Goal: Navigation & Orientation: Understand site structure

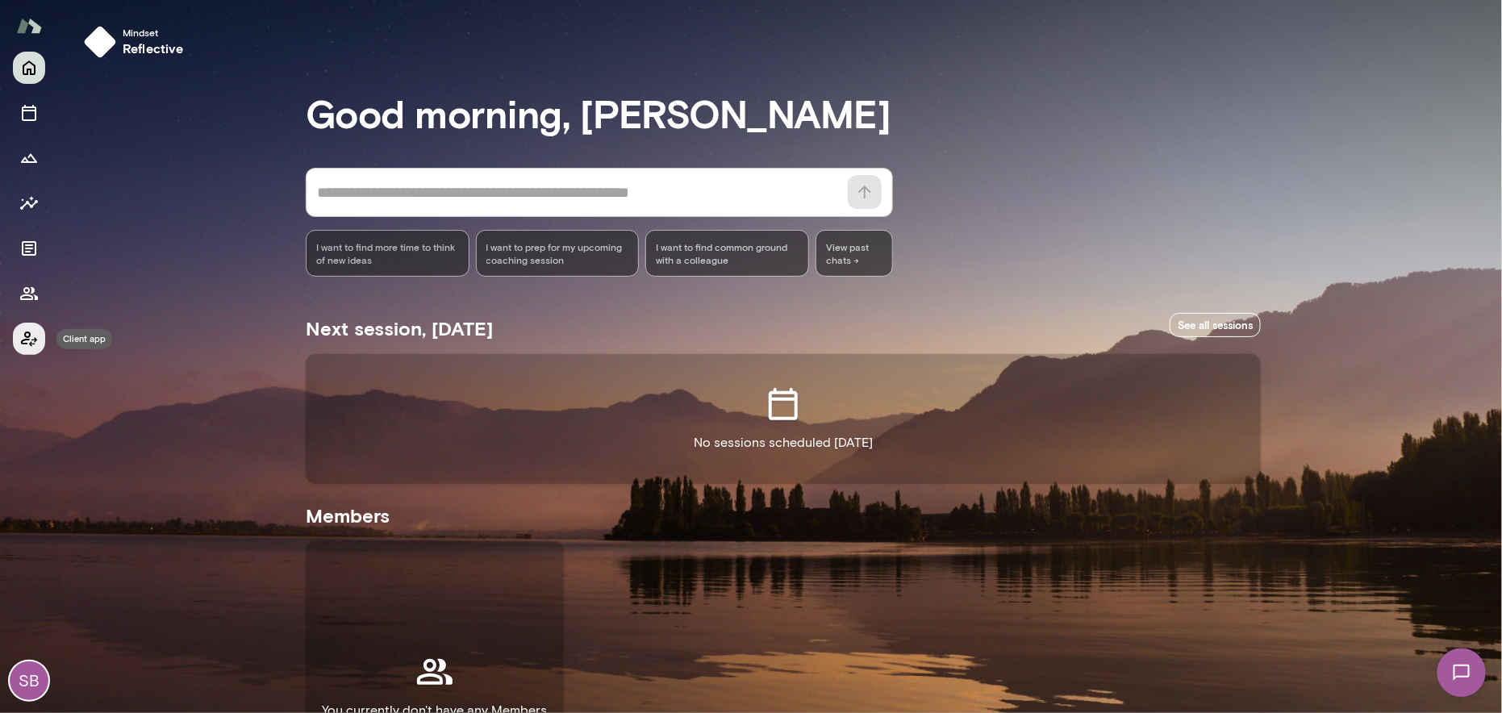
click at [26, 335] on icon "Client app" at bounding box center [29, 338] width 16 height 15
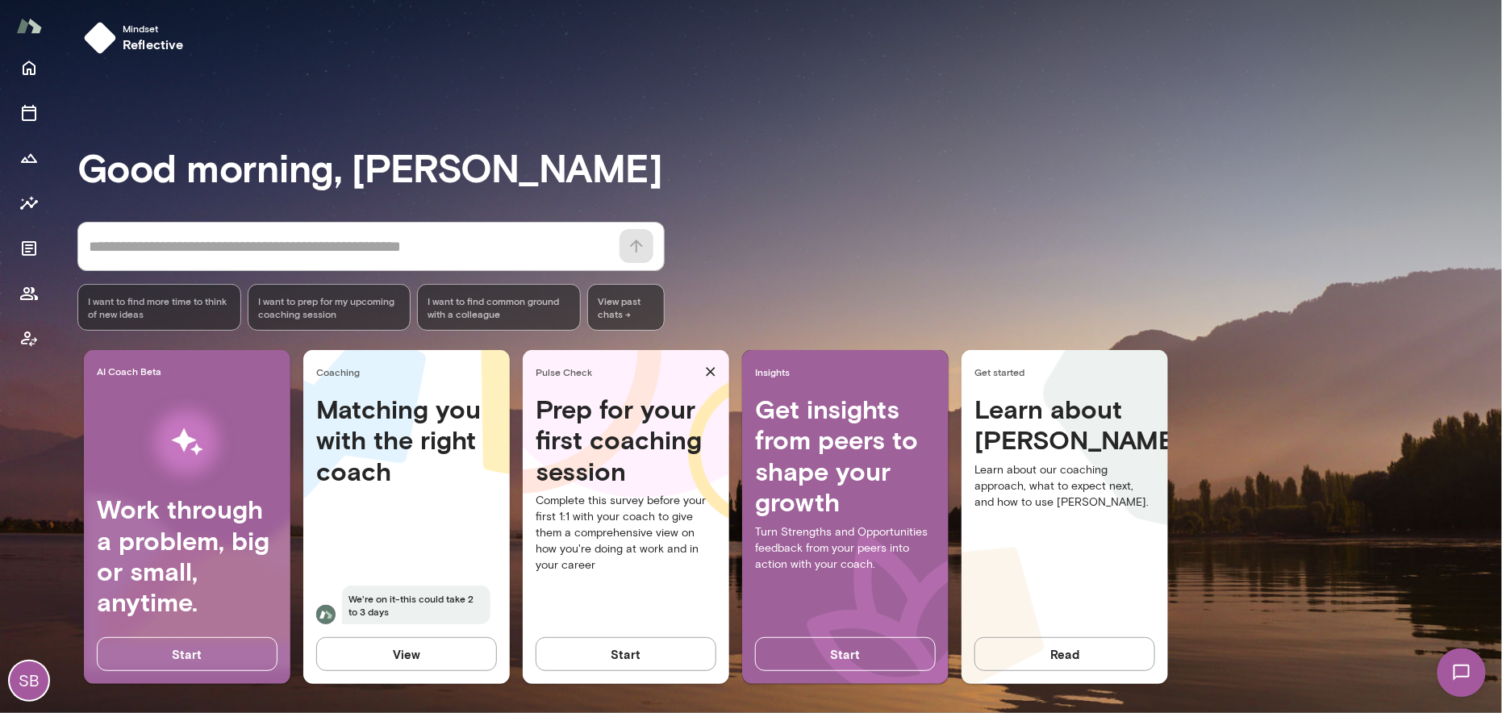
scroll to position [6, 0]
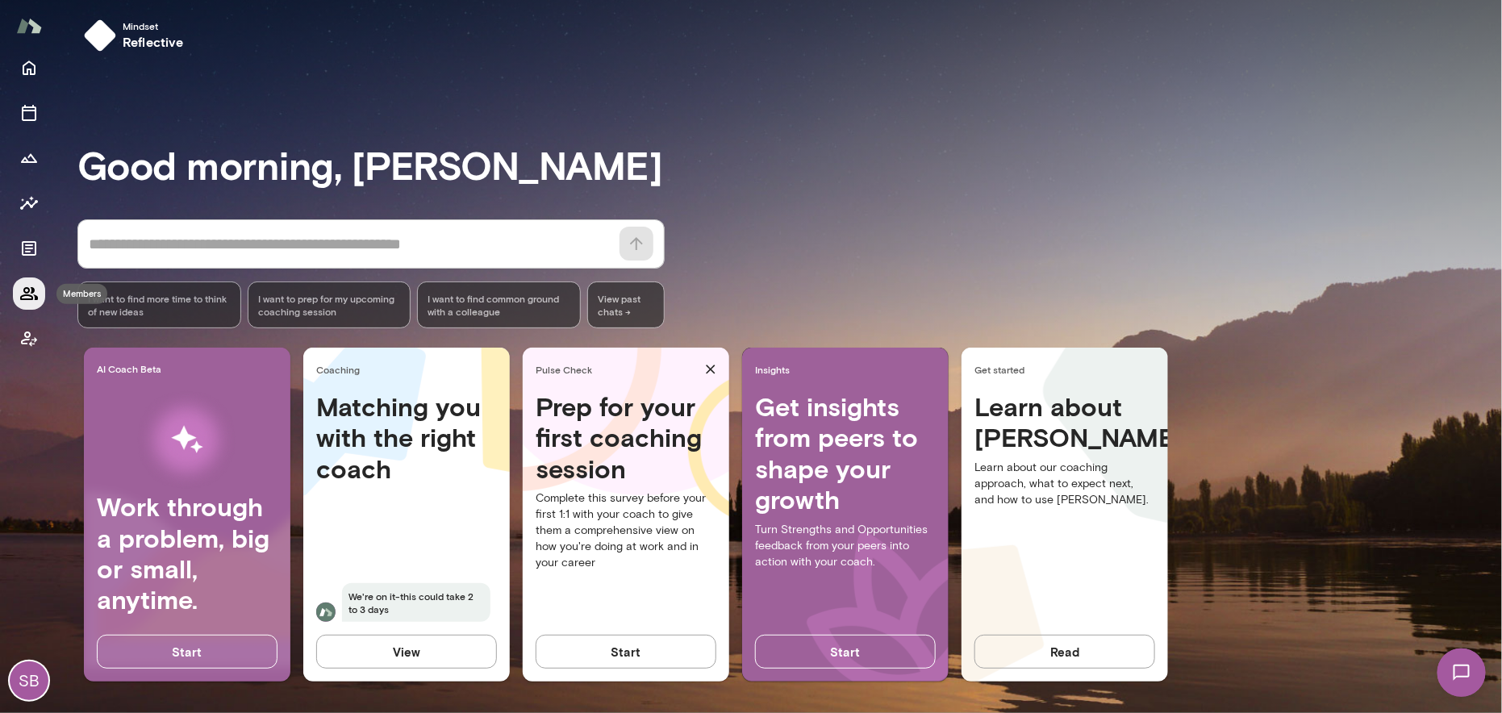
click at [30, 293] on icon "Members" at bounding box center [28, 293] width 19 height 19
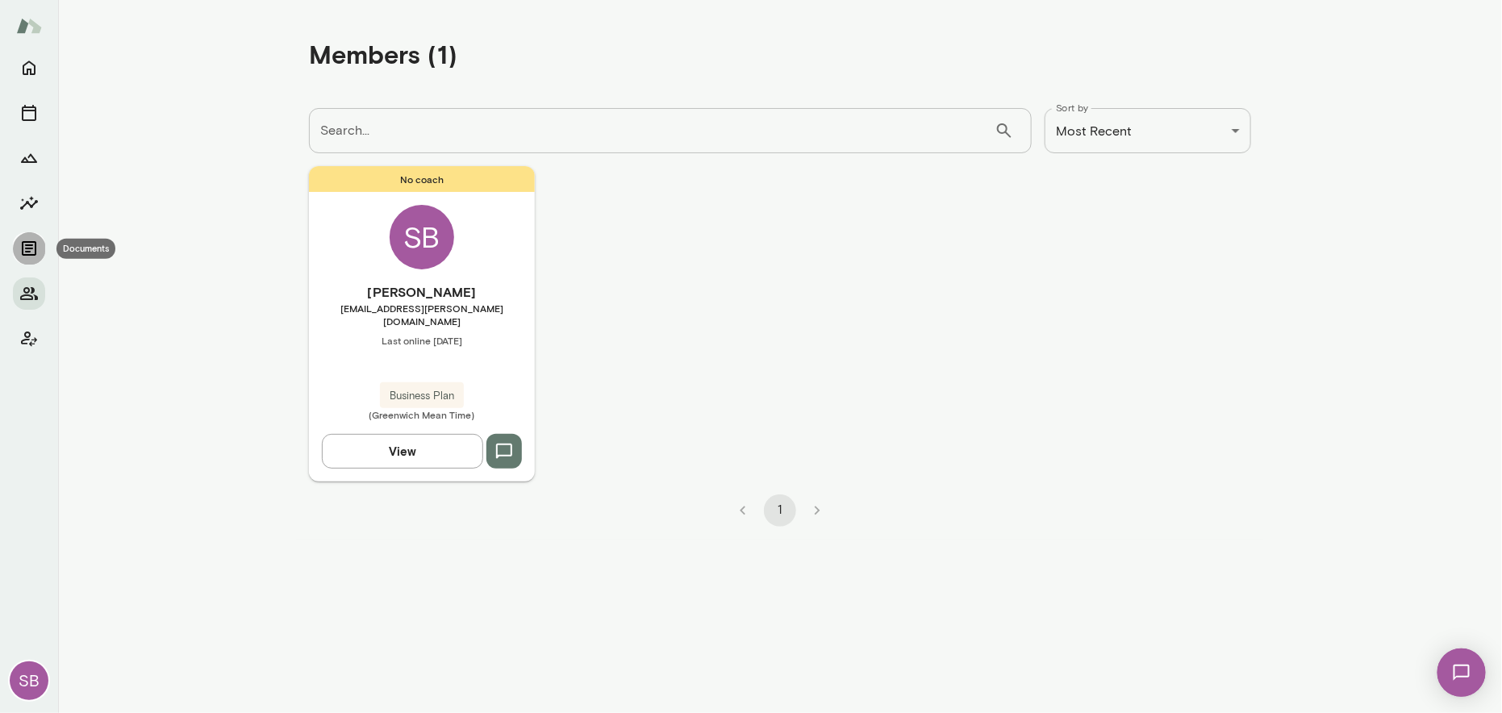
click at [29, 244] on icon "Documents" at bounding box center [28, 248] width 19 height 19
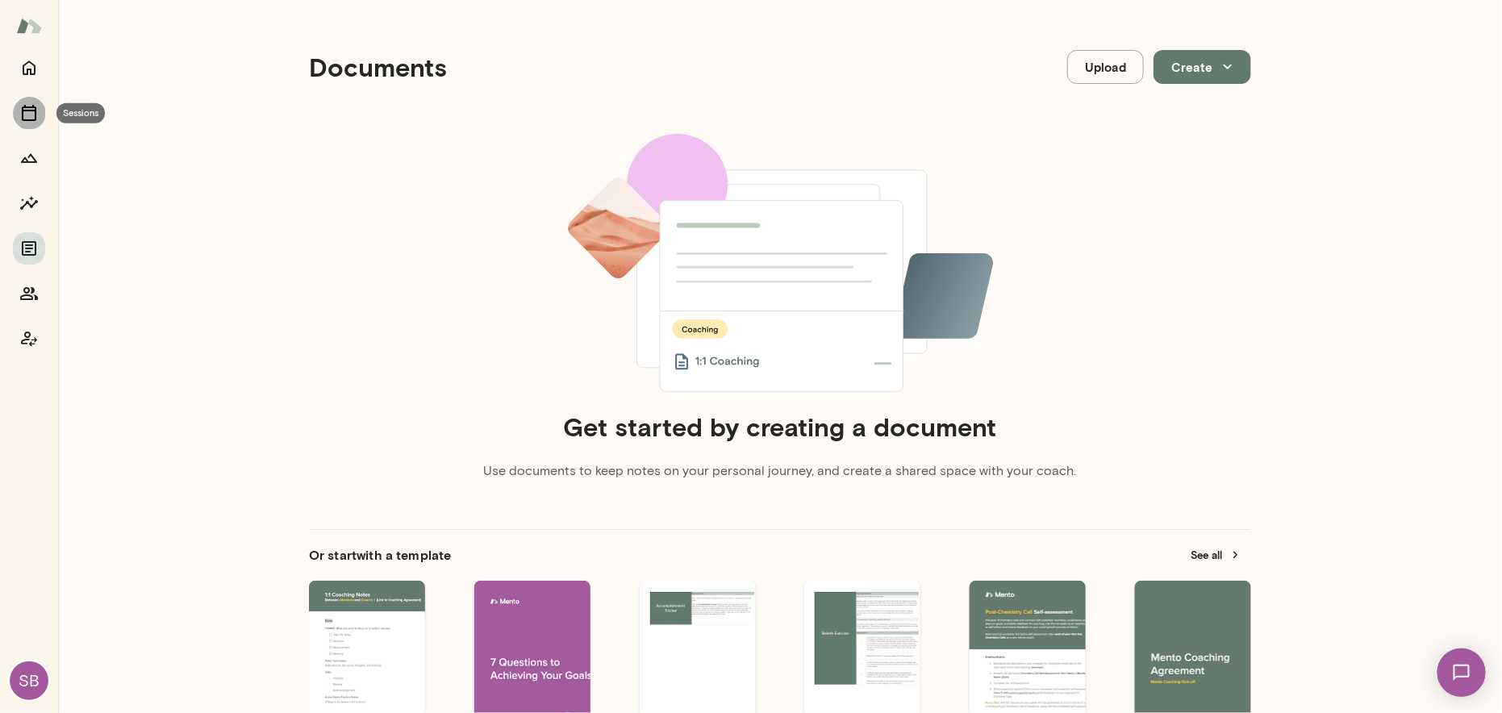
click at [27, 113] on icon "Sessions" at bounding box center [28, 112] width 19 height 19
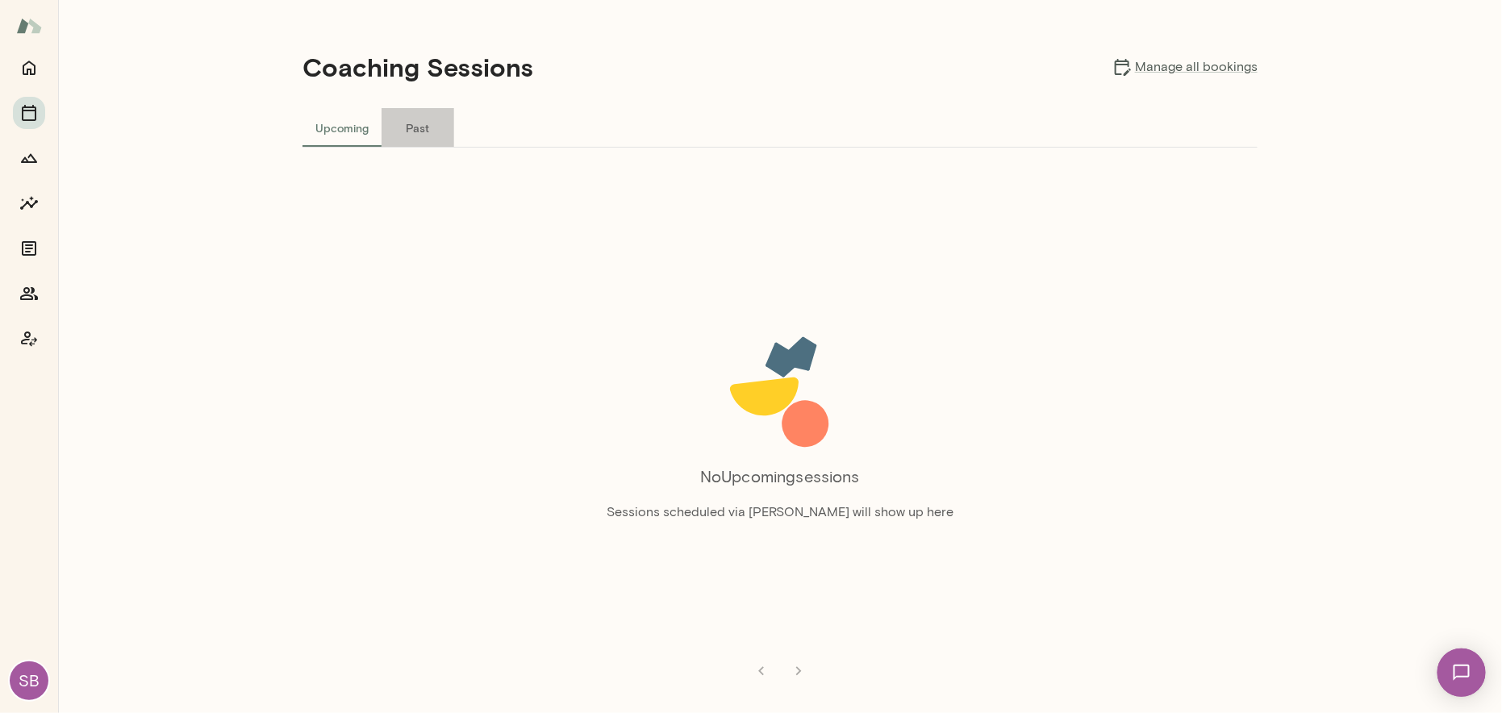
click at [419, 130] on button "Past" at bounding box center [417, 127] width 73 height 39
click at [346, 128] on button "Upcoming" at bounding box center [341, 127] width 79 height 39
click at [31, 68] on icon "Home" at bounding box center [28, 67] width 19 height 19
